Goal: Task Accomplishment & Management: Manage account settings

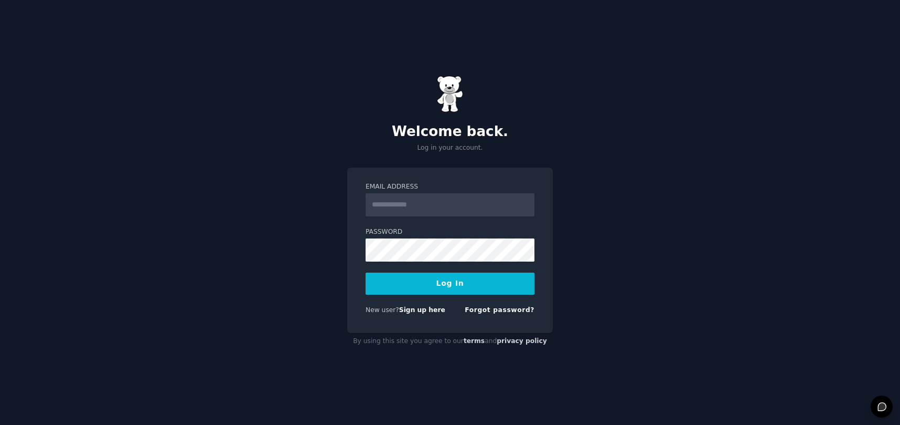
type input "**********"
click at [463, 230] on label "Password" at bounding box center [450, 231] width 169 height 9
click at [440, 287] on button "Log In" at bounding box center [450, 283] width 169 height 22
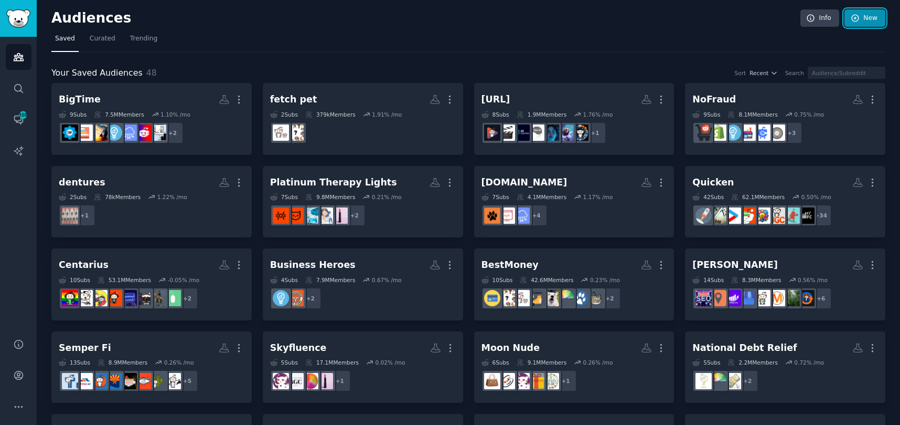
click at [867, 15] on link "New" at bounding box center [865, 18] width 41 height 18
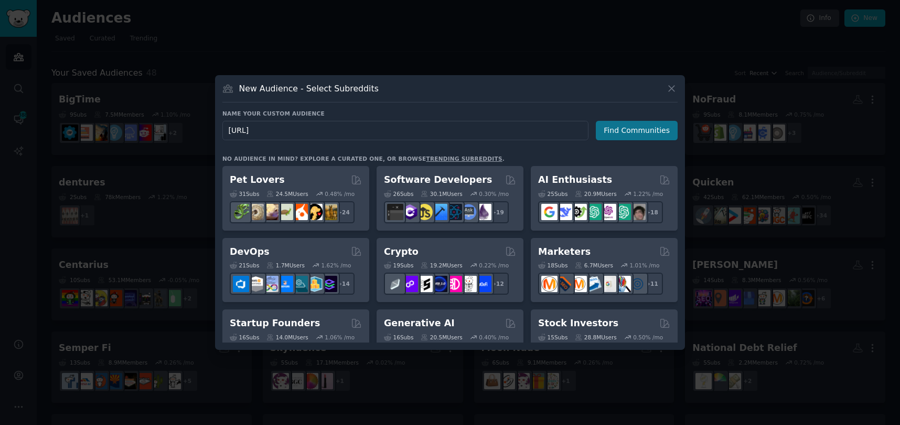
type input "Prospero.ai"
click at [638, 131] on button "Find Communities" at bounding box center [637, 130] width 82 height 19
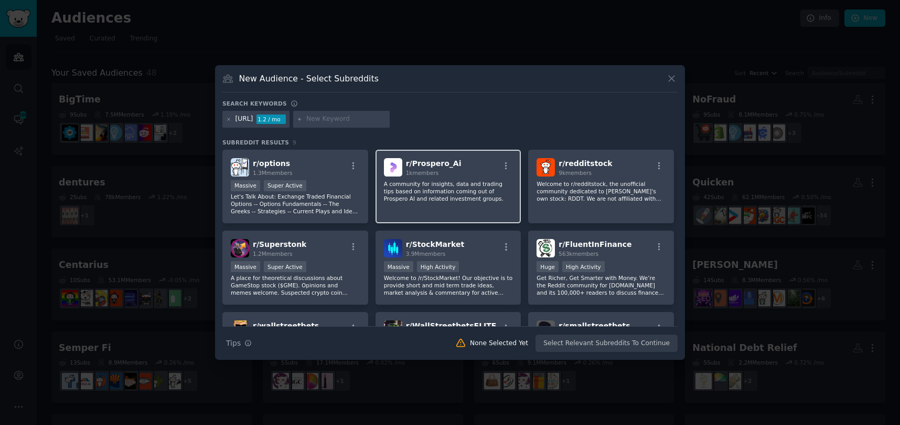
click at [463, 185] on p "A community for insights, data and trading tips based on information coming out…" at bounding box center [448, 191] width 129 height 22
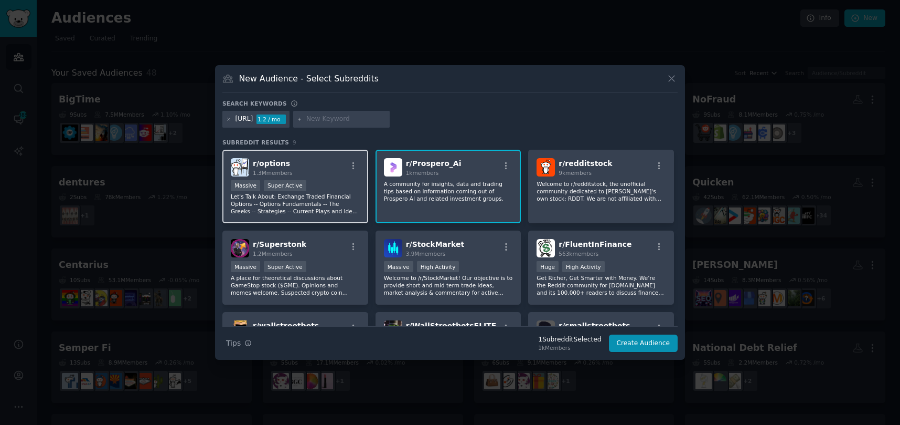
click at [323, 198] on p "Let's Talk About: Exchange Traded Financial Options -- Options Fundamentals -- …" at bounding box center [295, 204] width 129 height 22
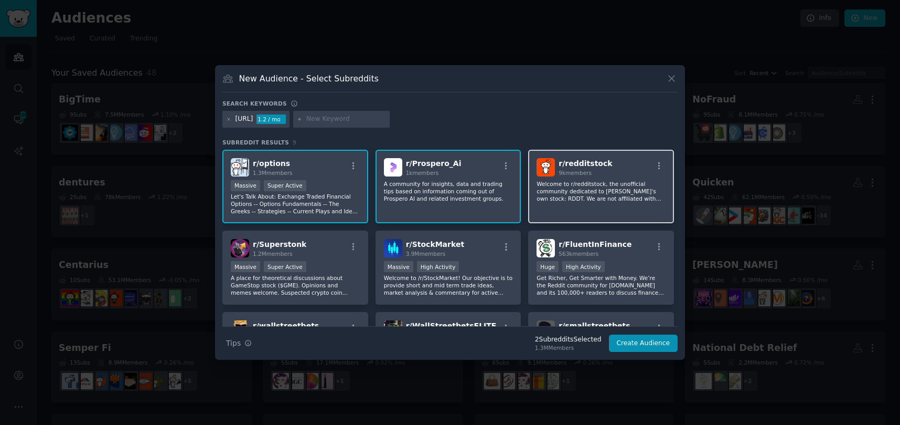
click at [570, 192] on p "Welcome to r/redditstock, the unofficial community dedicated to Reddit's own st…" at bounding box center [601, 191] width 129 height 22
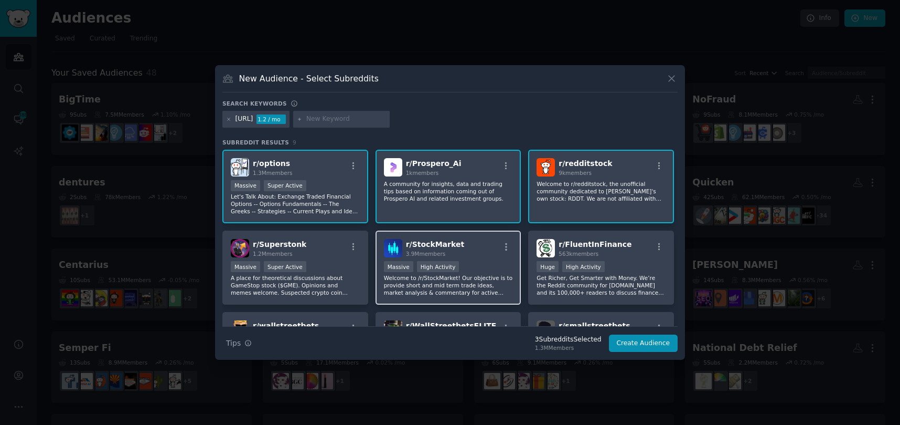
click at [462, 281] on p "Welcome to /r/StockMarket! Our objective is to provide short and mid term trade…" at bounding box center [448, 285] width 129 height 22
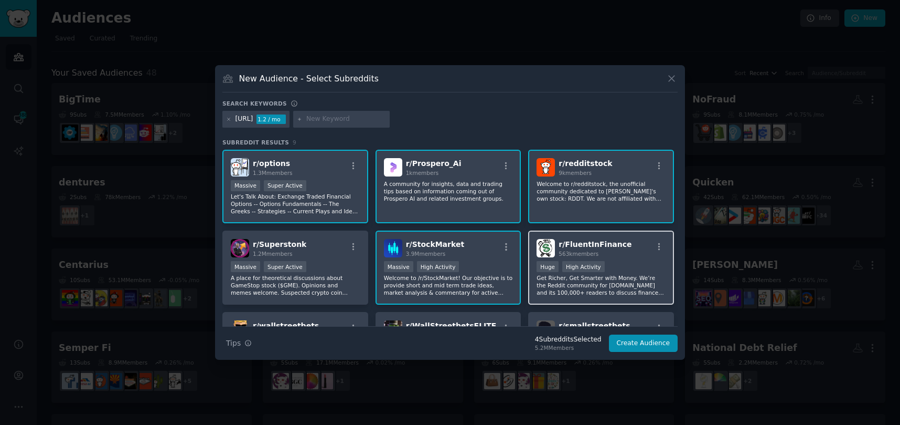
click at [602, 283] on p "Get Richer, Get Smarter with Money. We’re the Reddit community for TheFinanceNe…" at bounding box center [601, 285] width 129 height 22
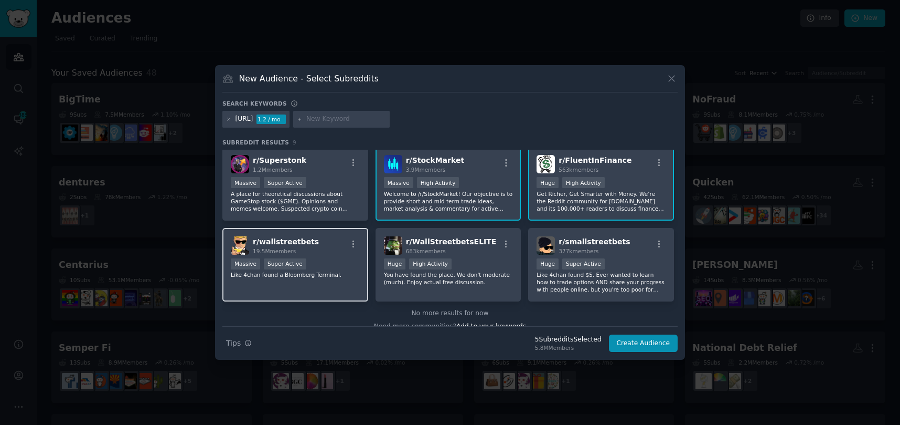
scroll to position [84, 0]
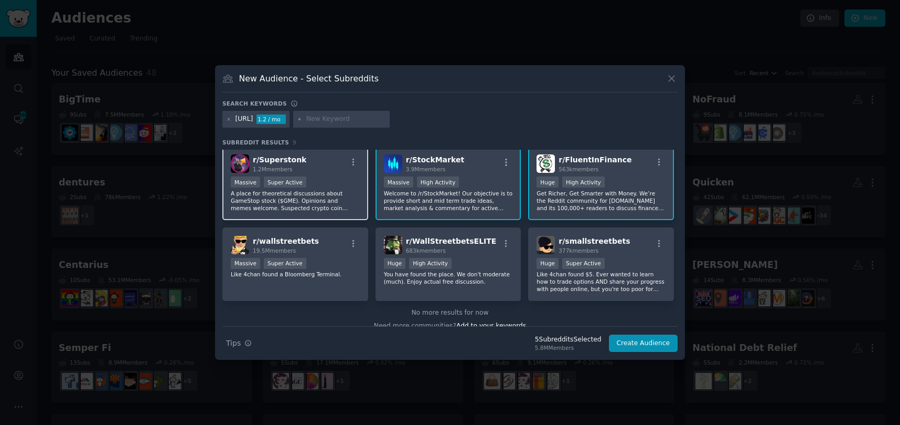
click at [296, 197] on p "A place for theoretical discussions about GameStop stock ($GME). Opinions and m…" at bounding box center [295, 200] width 129 height 22
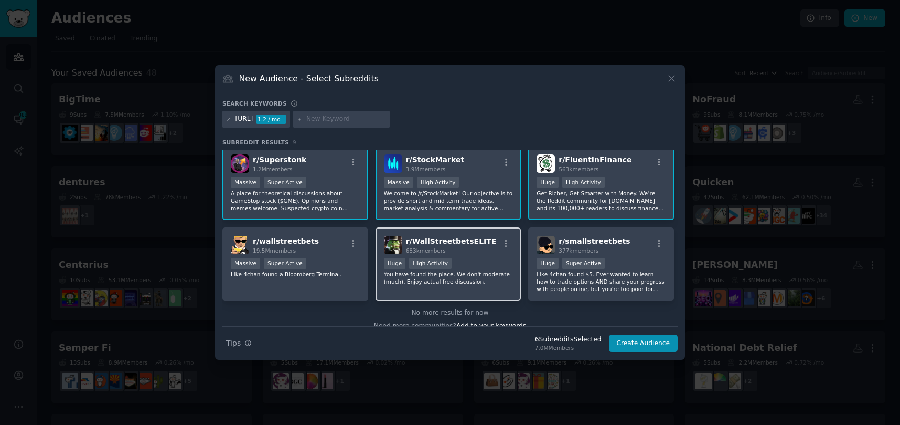
click at [473, 278] on p "You have found the place. We don't moderate (much). Enjoy actual free discussio…" at bounding box center [448, 277] width 129 height 15
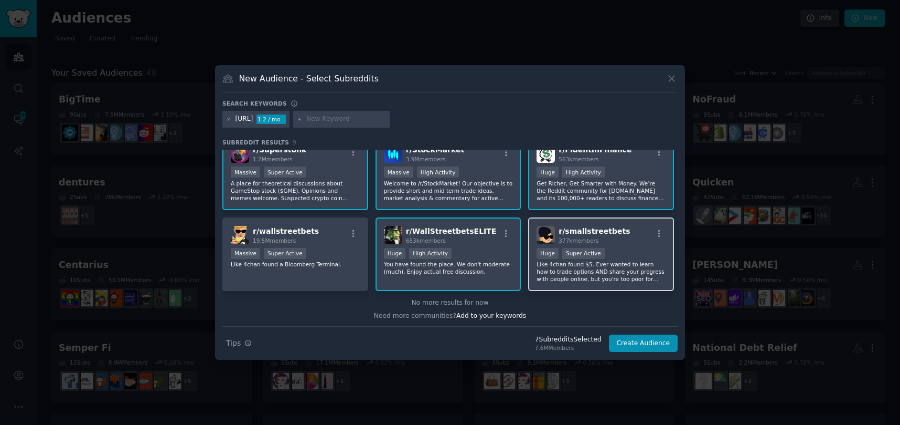
scroll to position [96, 0]
click at [609, 277] on p "Like 4chan found $5. Ever wanted to learn how to trade options AND share your p…" at bounding box center [601, 270] width 129 height 22
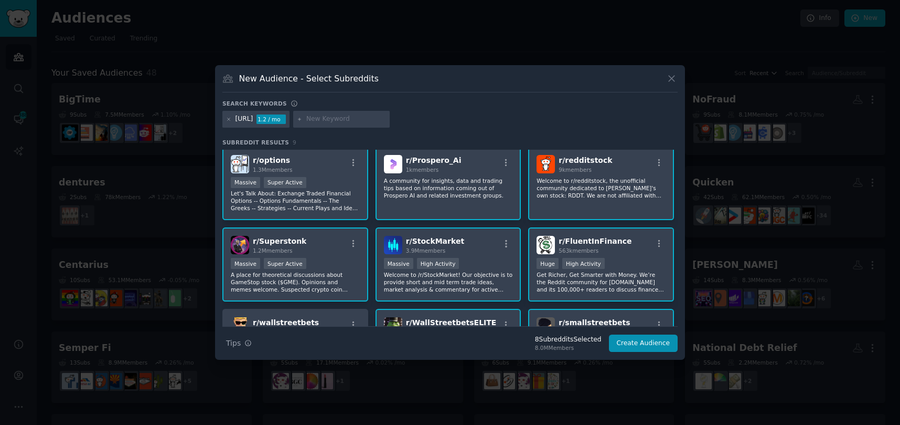
scroll to position [0, 0]
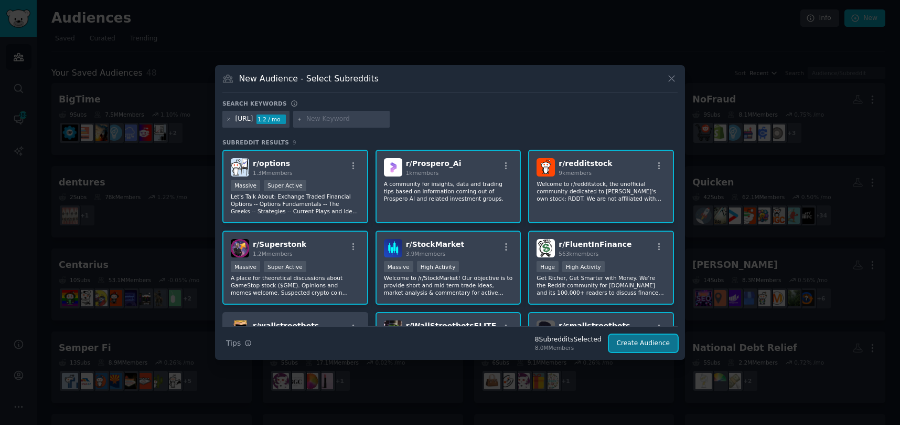
click at [649, 340] on button "Create Audience" at bounding box center [643, 343] width 69 height 18
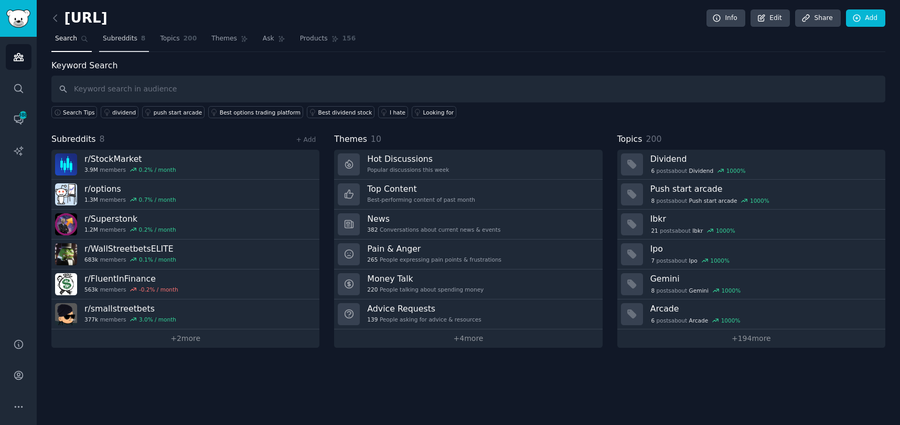
click at [113, 38] on span "Subreddits" at bounding box center [120, 38] width 35 height 9
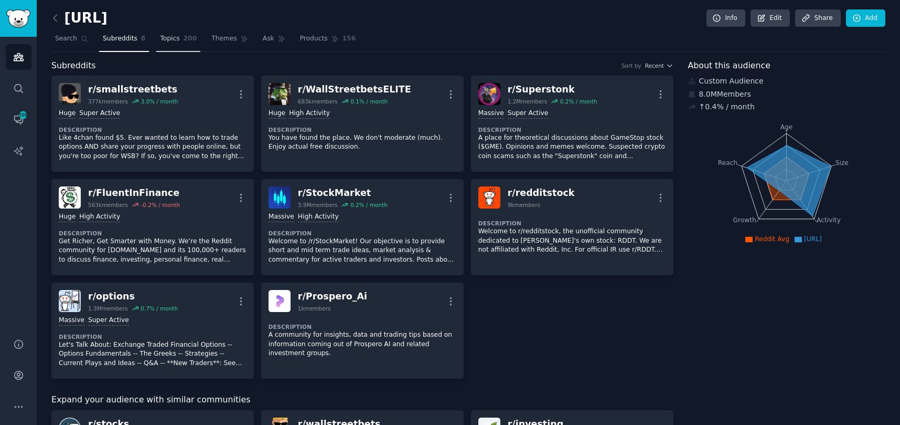
click at [167, 40] on span "Topics" at bounding box center [169, 38] width 19 height 9
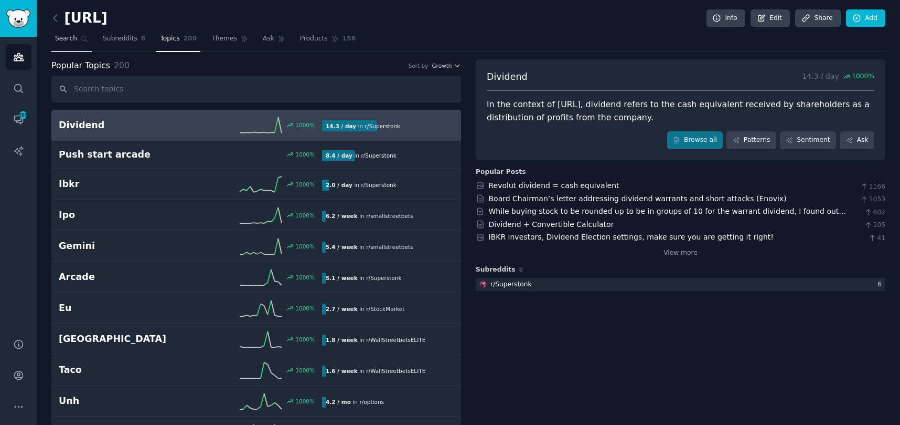
click at [69, 42] on span "Search" at bounding box center [66, 38] width 22 height 9
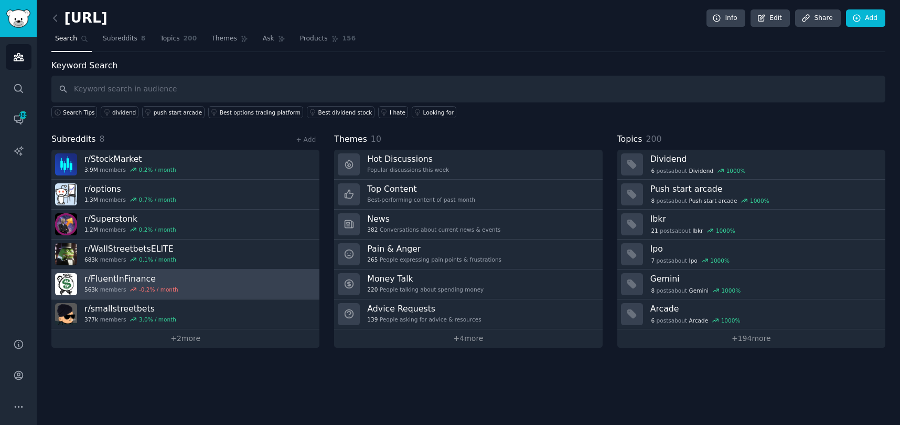
click at [127, 277] on h3 "r/ FluentInFinance" at bounding box center [131, 278] width 94 height 11
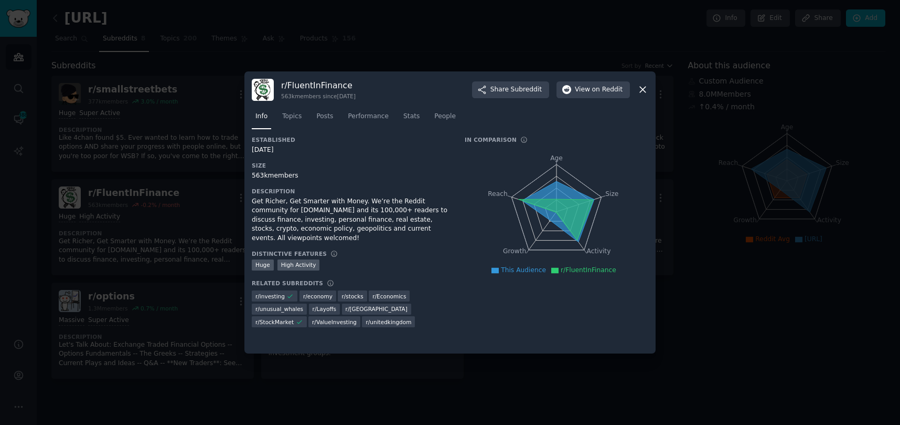
click at [308, 89] on h3 "r/ FluentInFinance" at bounding box center [318, 85] width 75 height 11
copy h3 "FluentInFinance"
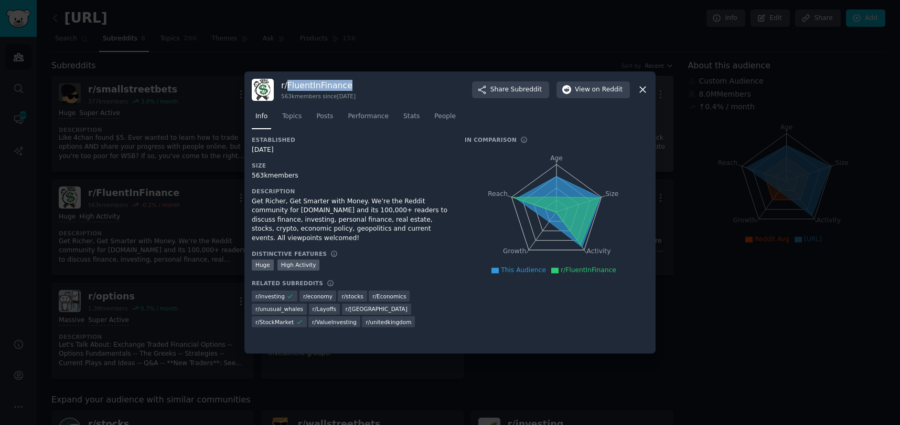
click at [642, 88] on icon at bounding box center [643, 89] width 11 height 11
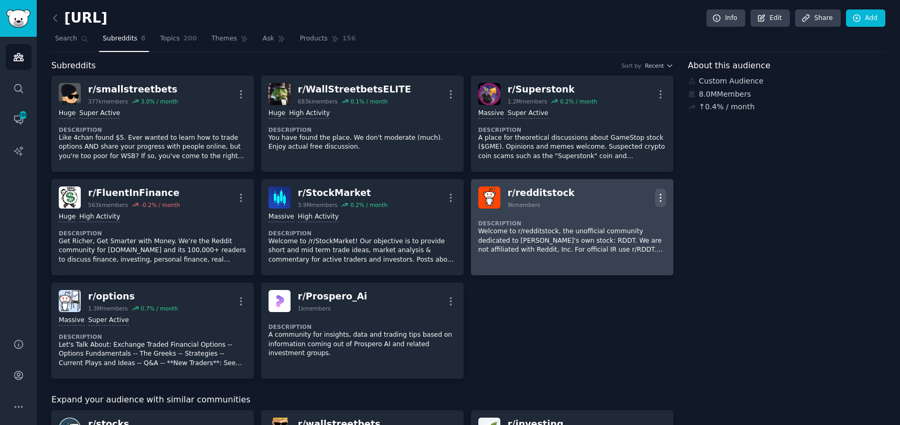
click at [658, 195] on icon "button" at bounding box center [660, 197] width 11 height 11
click at [614, 220] on p "Delete" at bounding box center [620, 219] width 24 height 11
